Goal: Task Accomplishment & Management: Manage account settings

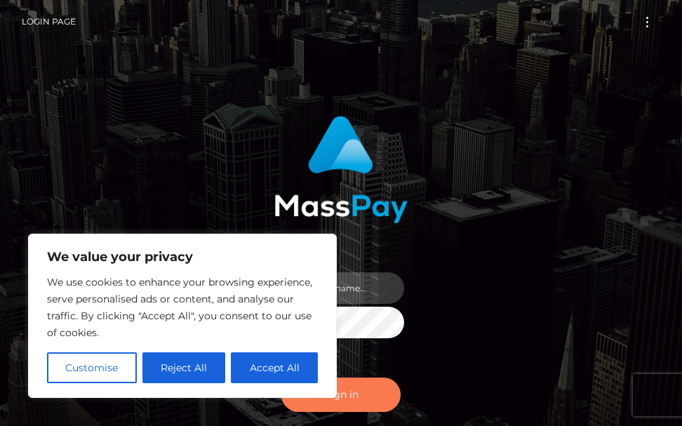
type input "terry.cope2"
click at [353, 398] on button "Sign in" at bounding box center [340, 394] width 119 height 34
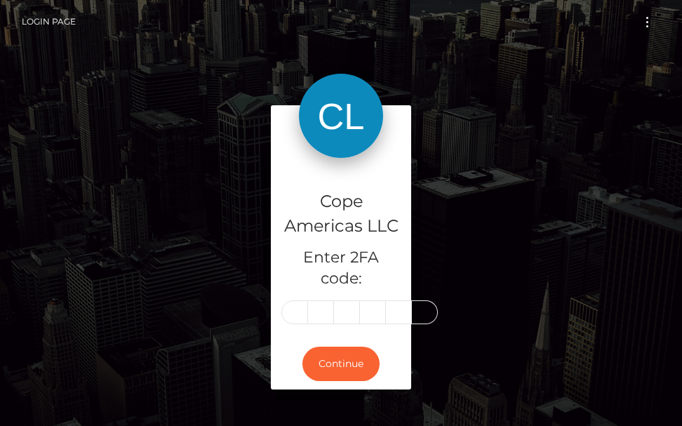
type input "4"
type input "2"
type input "1"
type input "3"
type input "0"
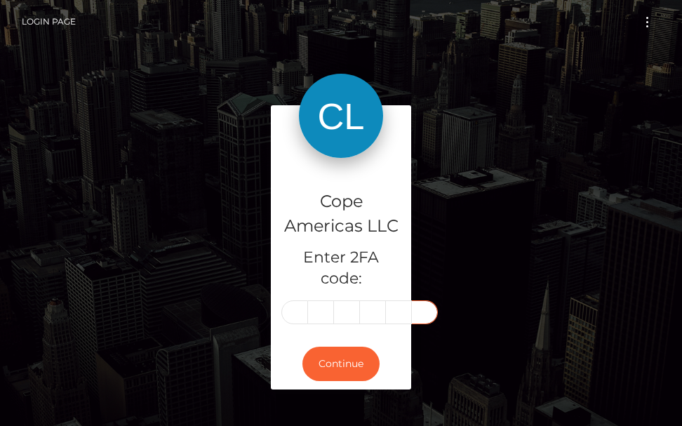
type input "1"
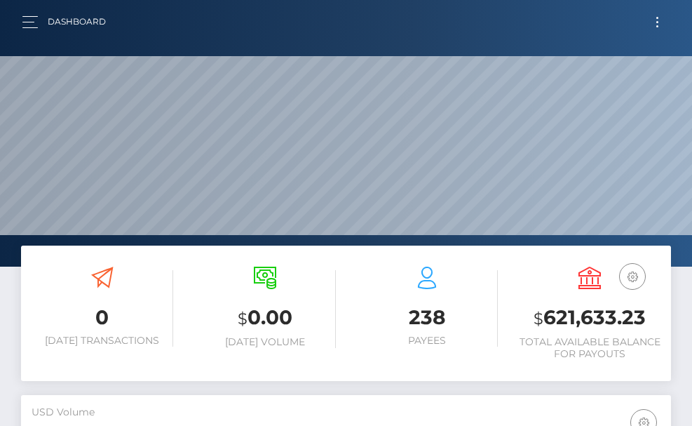
scroll to position [249, 314]
click at [656, 29] on button "Toggle navigation" at bounding box center [657, 22] width 26 height 19
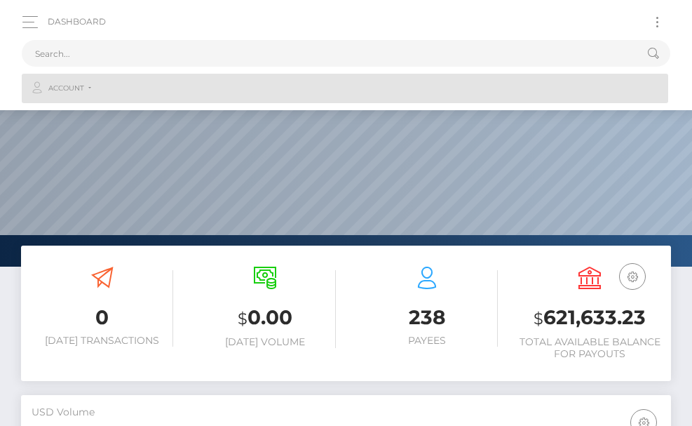
click at [86, 90] on link "Account" at bounding box center [345, 88] width 646 height 29
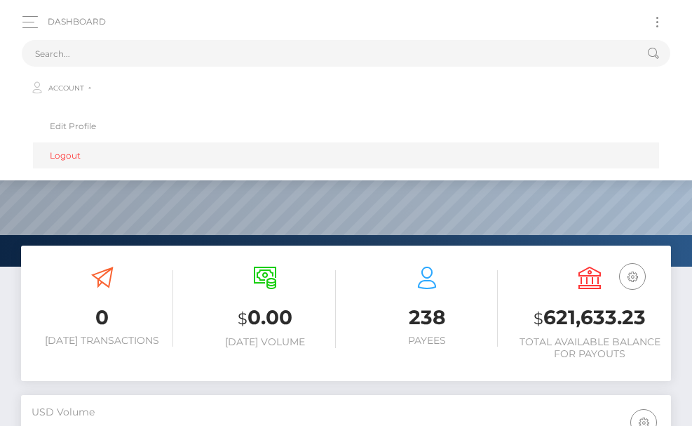
click at [65, 151] on link "Logout" at bounding box center [346, 155] width 626 height 26
